Goal: Find specific page/section: Find specific page/section

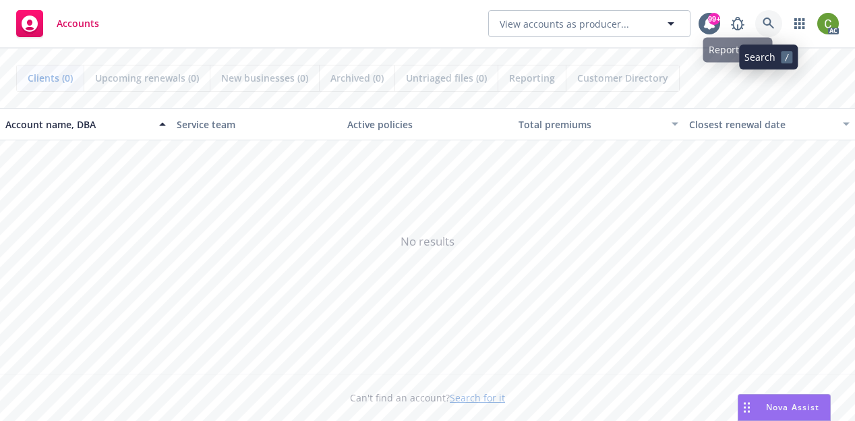
click at [772, 24] on icon at bounding box center [768, 24] width 12 height 12
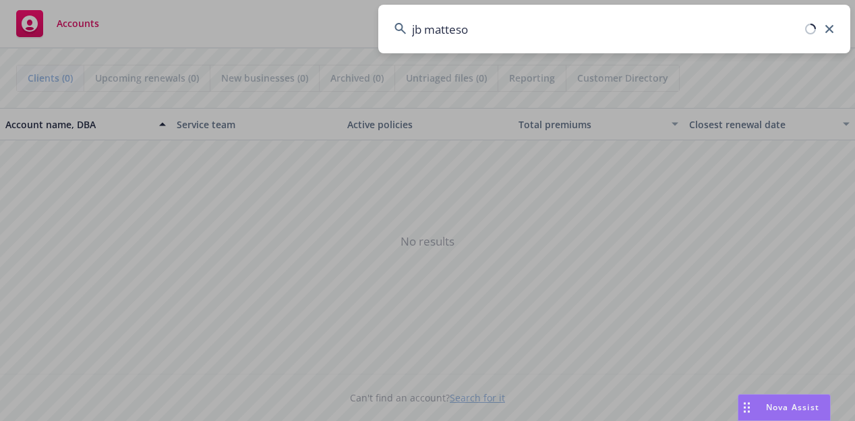
type input "[PERSON_NAME]"
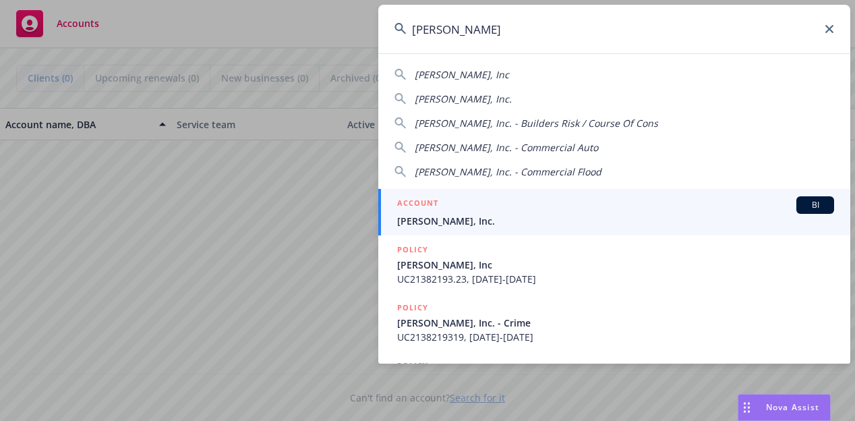
click at [445, 222] on span "[PERSON_NAME], Inc." at bounding box center [615, 221] width 437 height 14
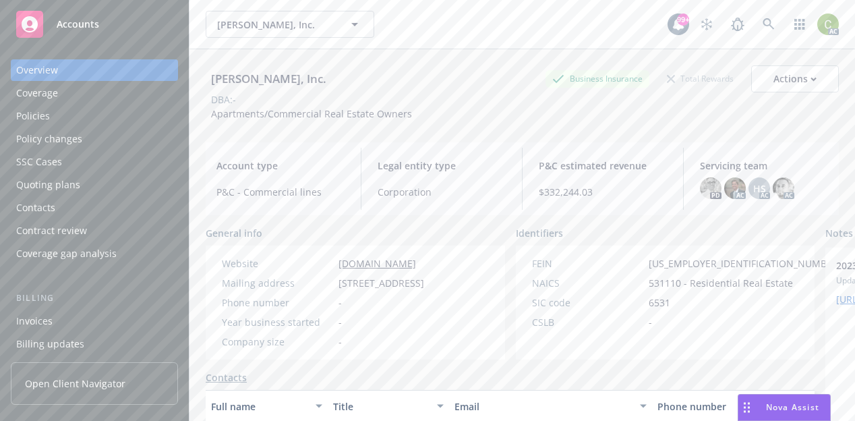
click at [73, 112] on div "Policies" at bounding box center [94, 116] width 156 height 22
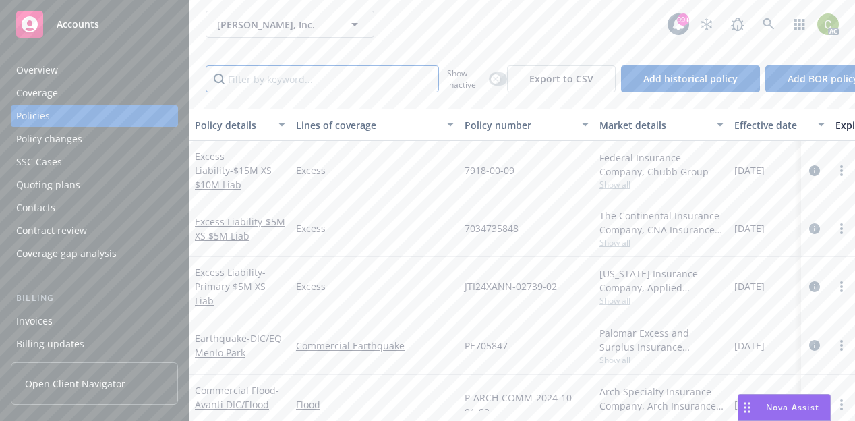
click at [295, 79] on input "Filter by keyword..." at bounding box center [322, 78] width 233 height 27
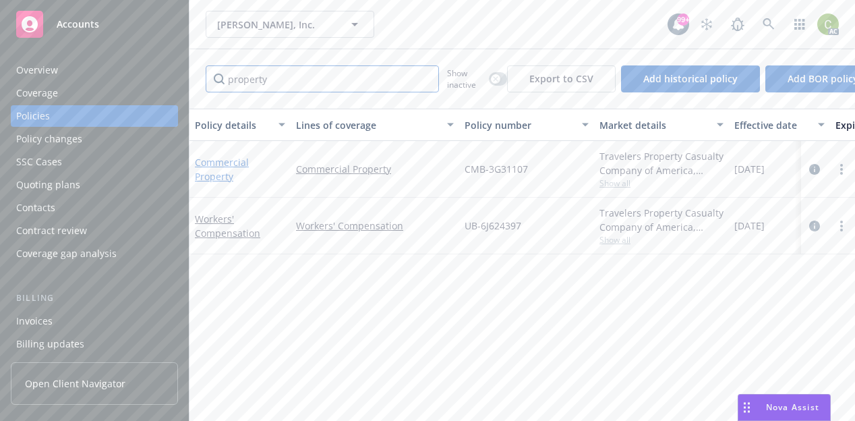
type input "property"
click at [217, 162] on link "Commercial Property" at bounding box center [222, 169] width 54 height 27
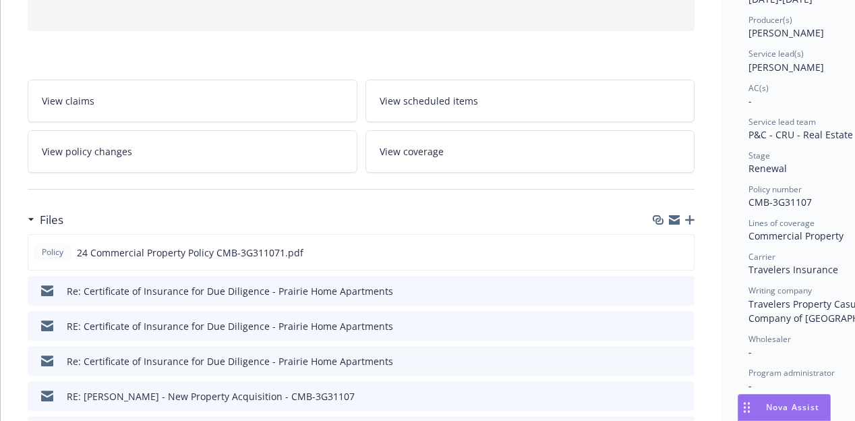
scroll to position [337, 0]
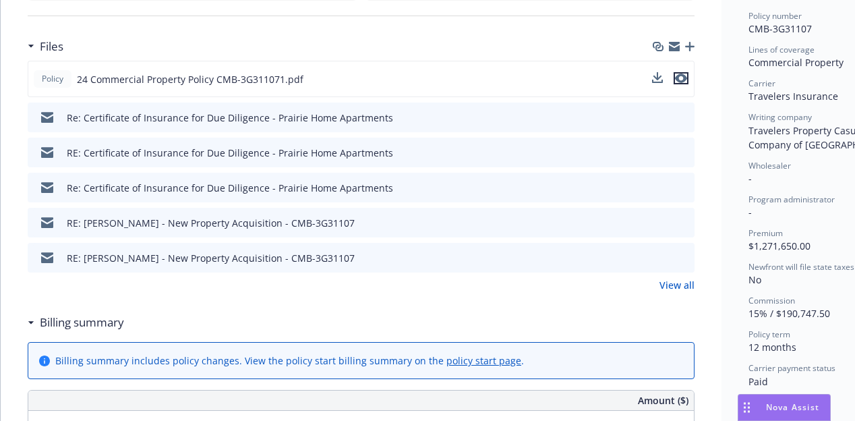
click at [683, 77] on icon "preview file" at bounding box center [681, 77] width 12 height 9
